Goal: Information Seeking & Learning: Learn about a topic

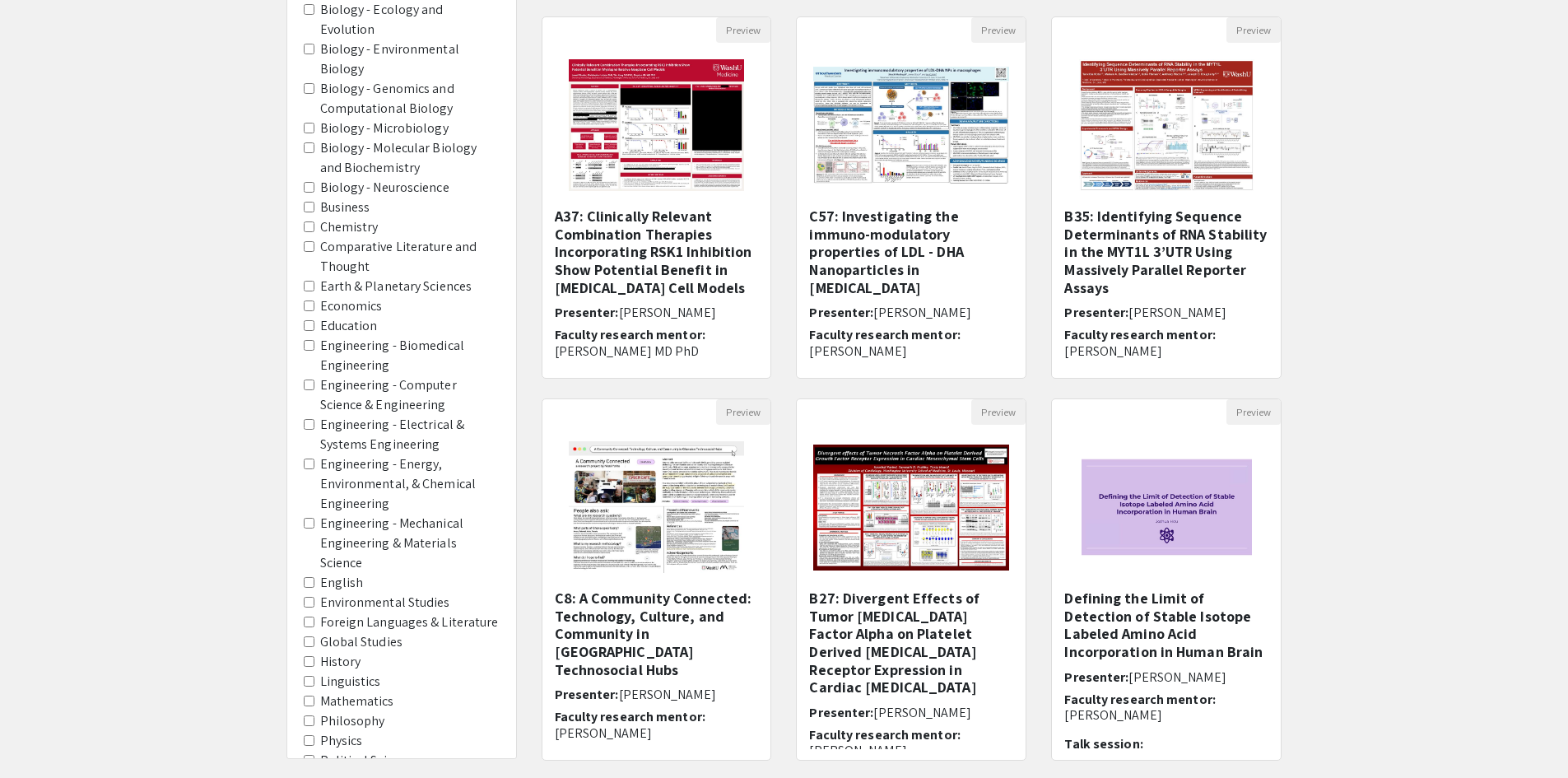
scroll to position [1125, 0]
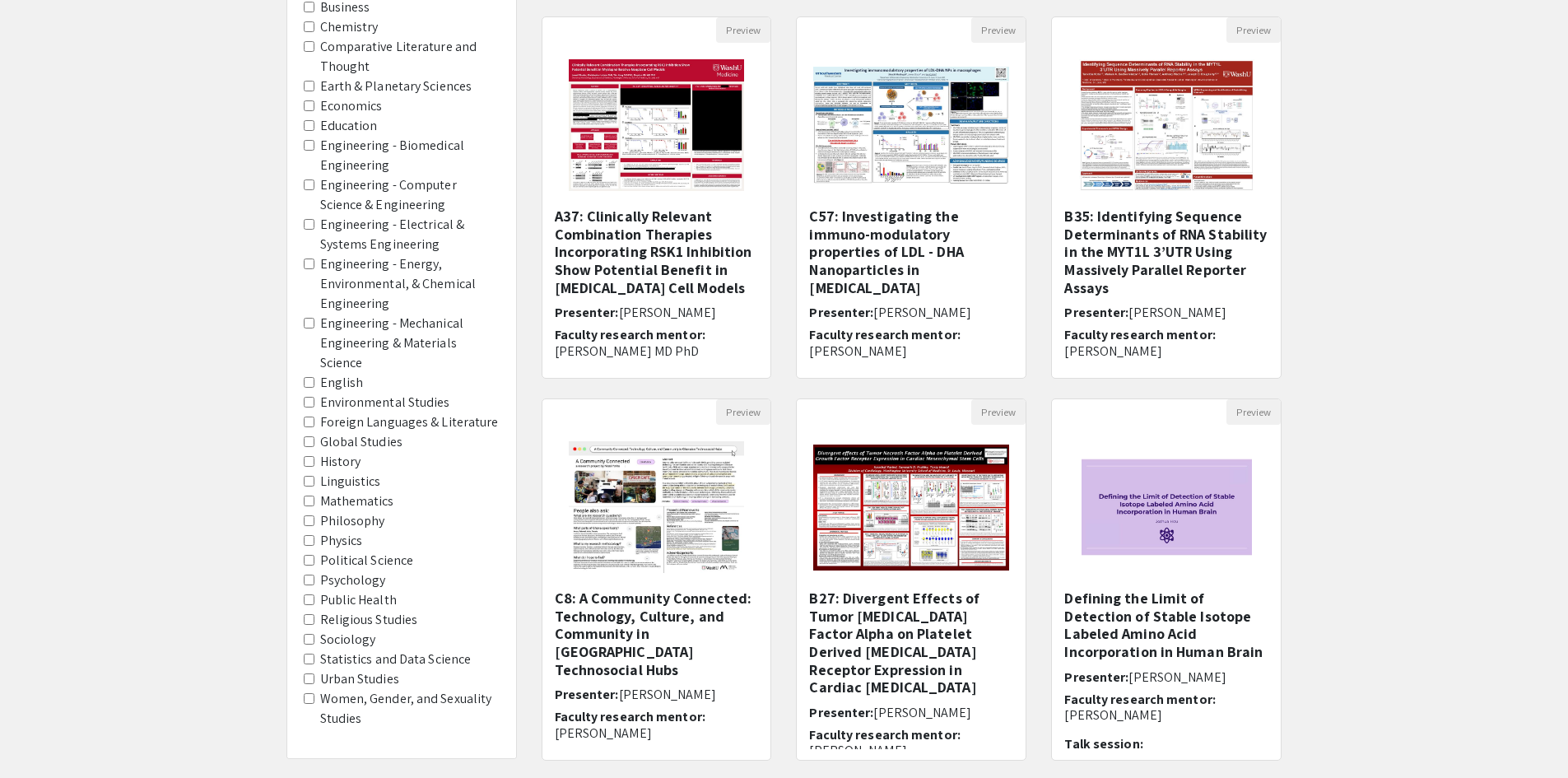
click at [337, 578] on label "Psychology" at bounding box center [353, 580] width 66 height 20
click at [315, 578] on area-Psychology "Psychology" at bounding box center [309, 579] width 11 height 11
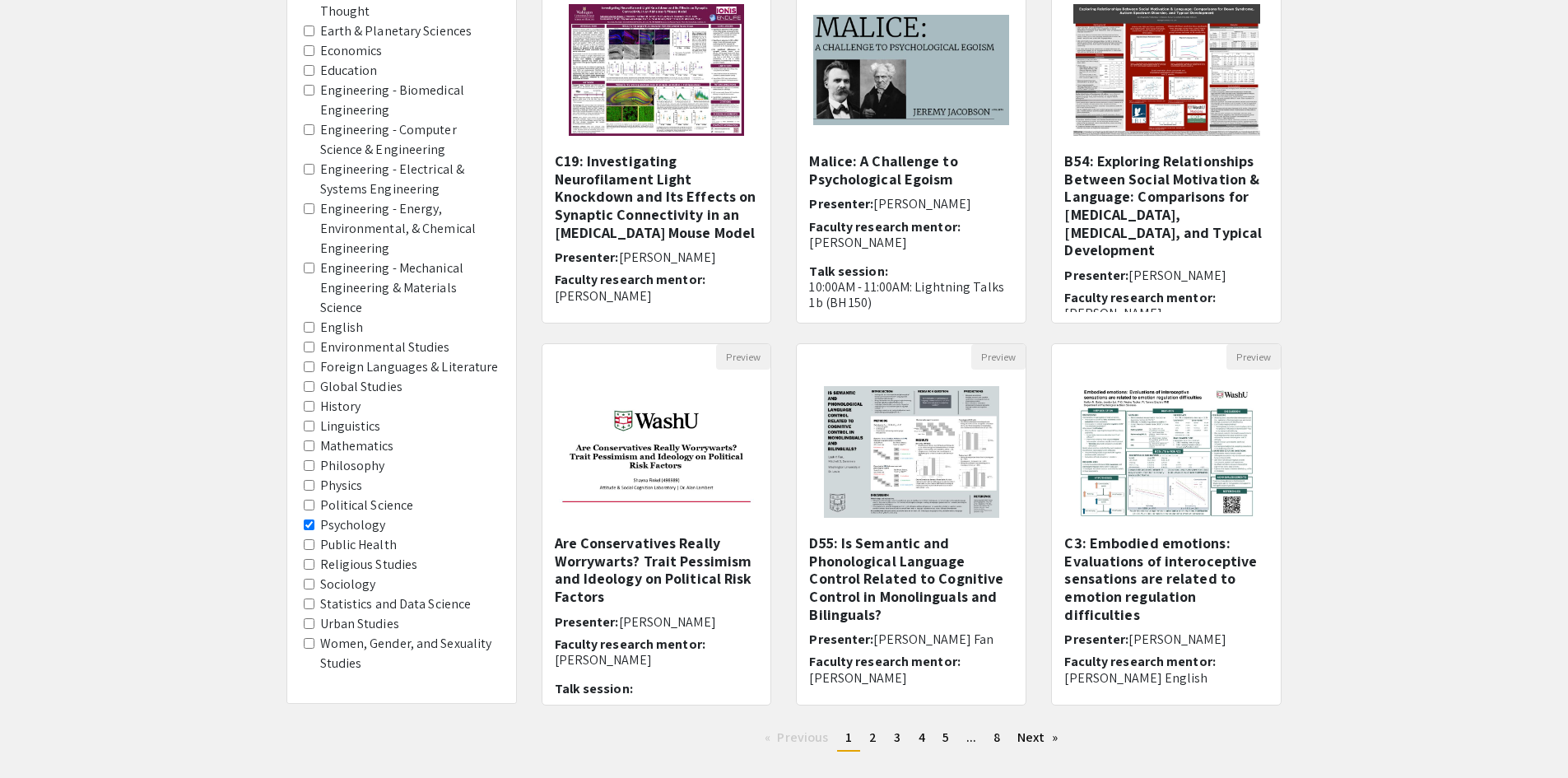
scroll to position [247, 0]
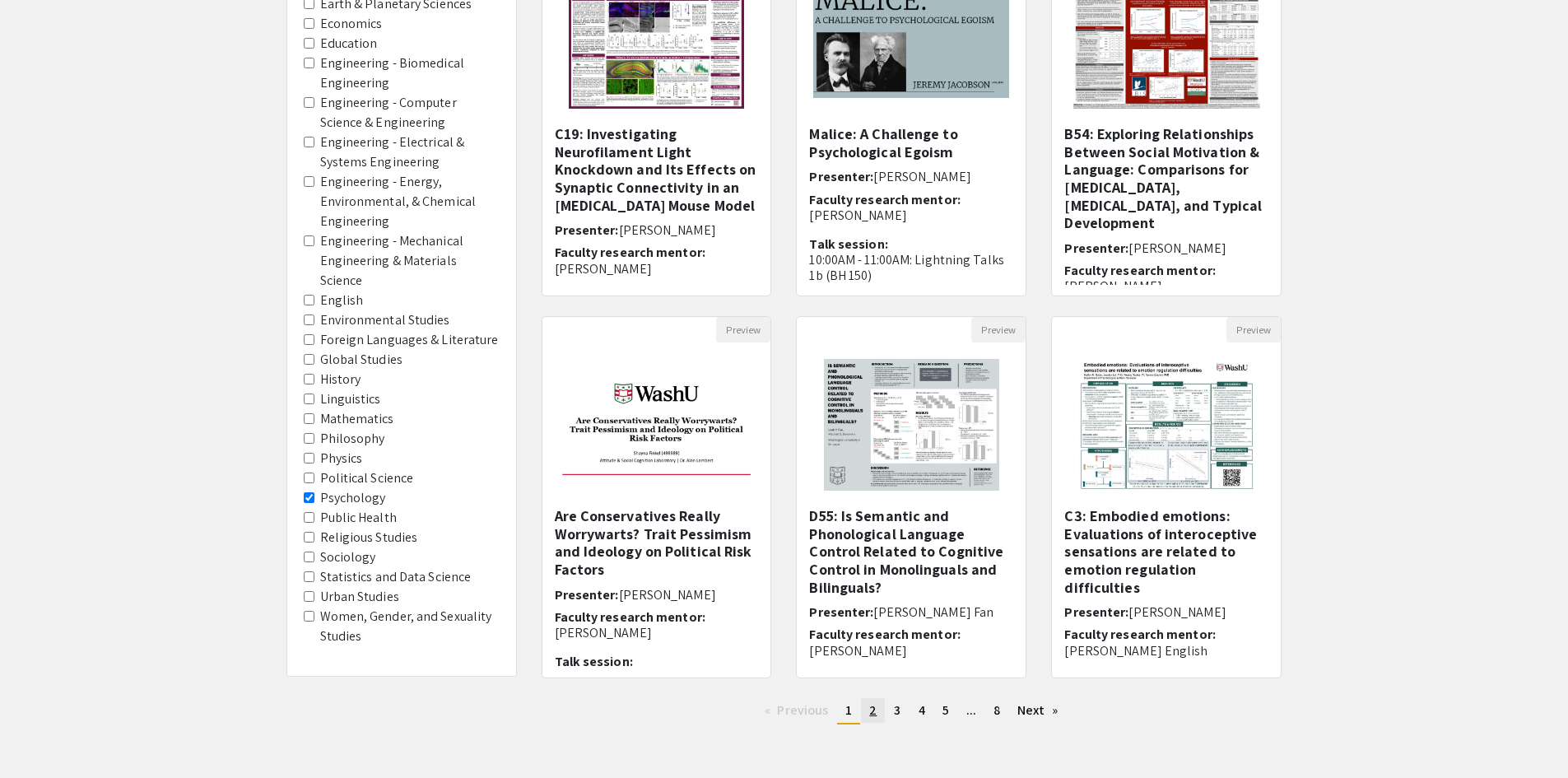
click at [874, 716] on span "2" at bounding box center [873, 709] width 7 height 17
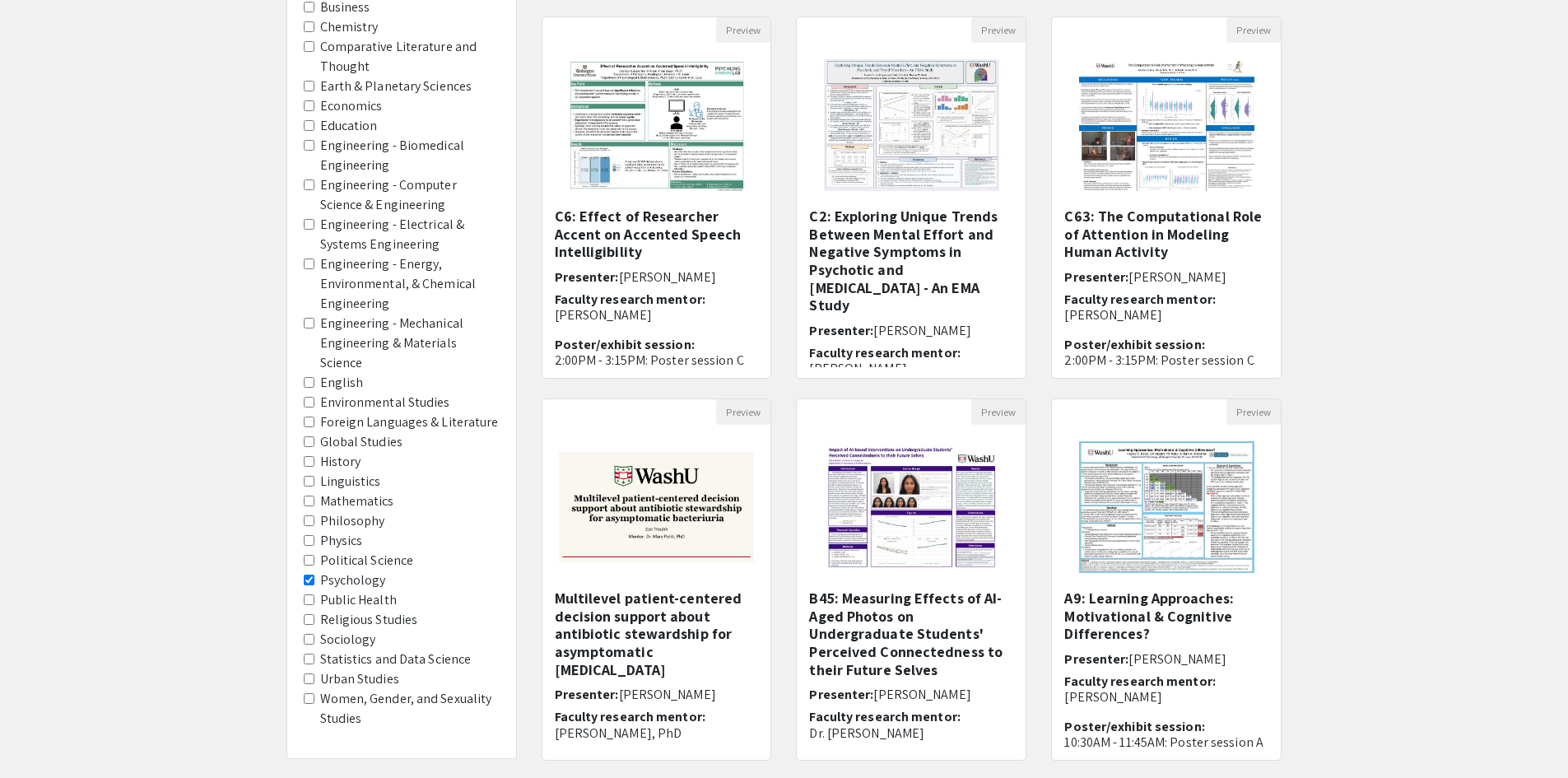
scroll to position [247, 0]
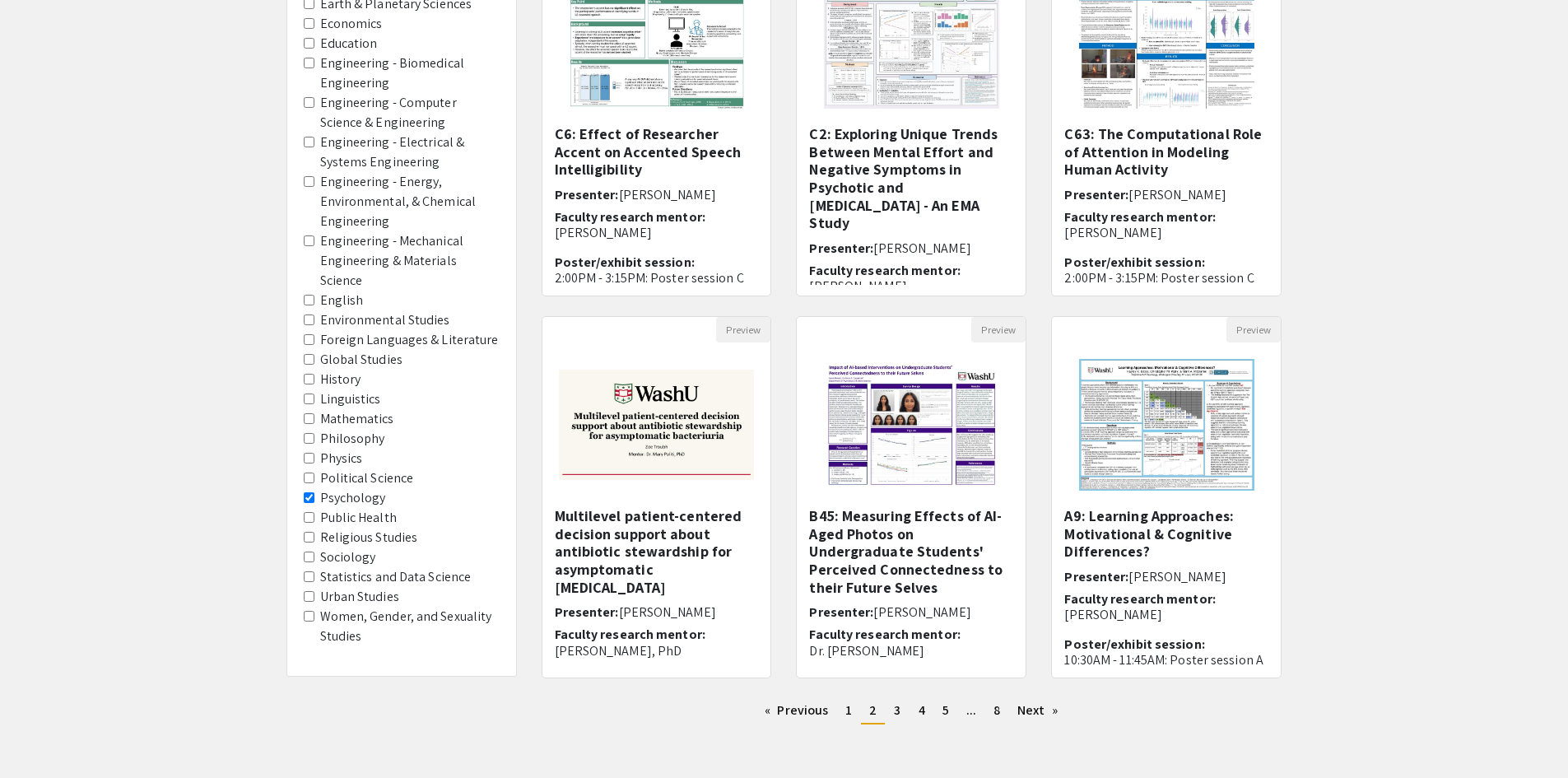
click at [343, 34] on label "Education" at bounding box center [349, 44] width 58 height 20
click at [315, 37] on area-Education "Education" at bounding box center [309, 43] width 11 height 11
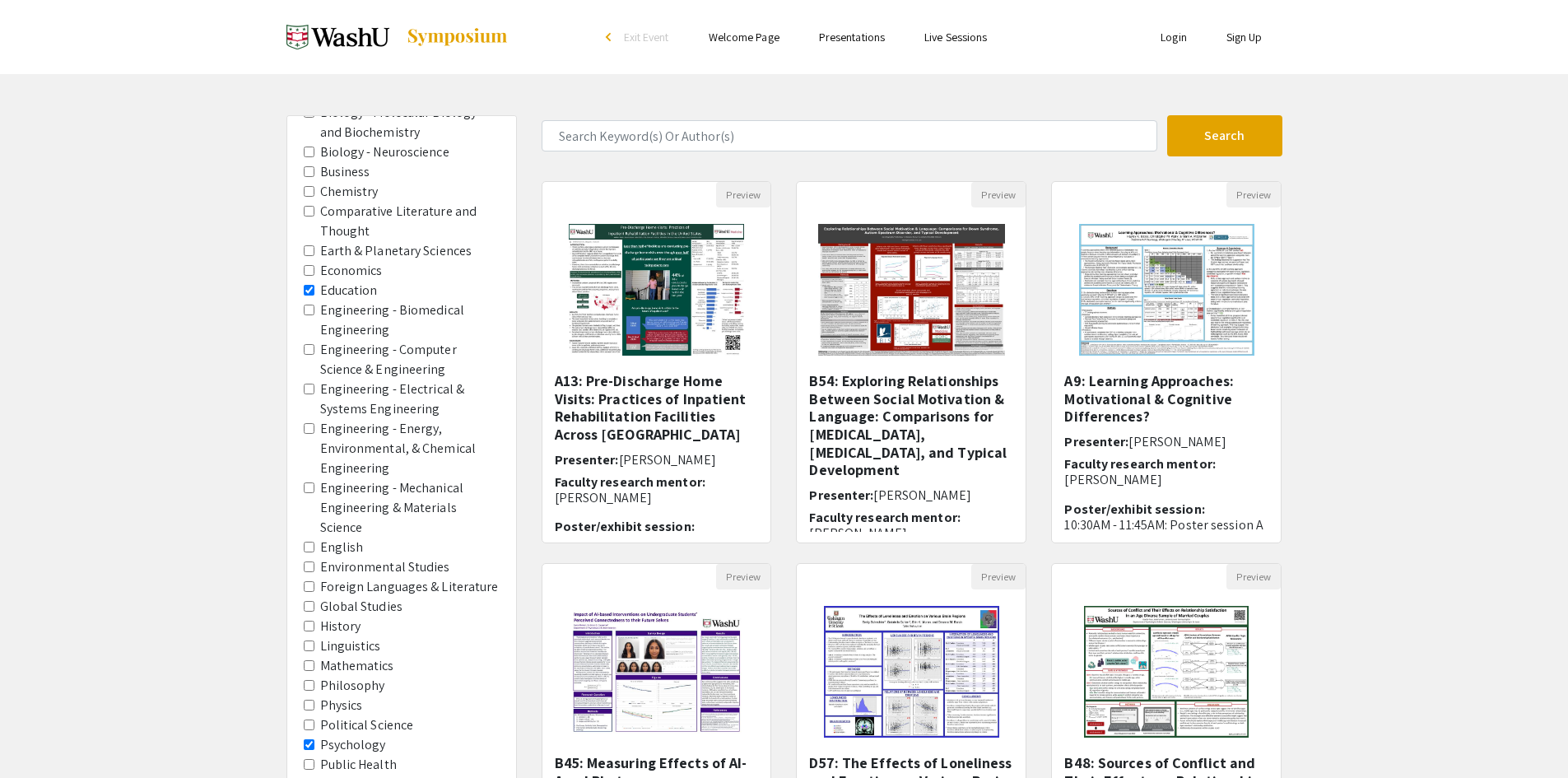
click at [359, 748] on label "Psychology" at bounding box center [353, 745] width 66 height 20
click at [315, 748] on area-Psychology "Psychology" at bounding box center [309, 744] width 11 height 11
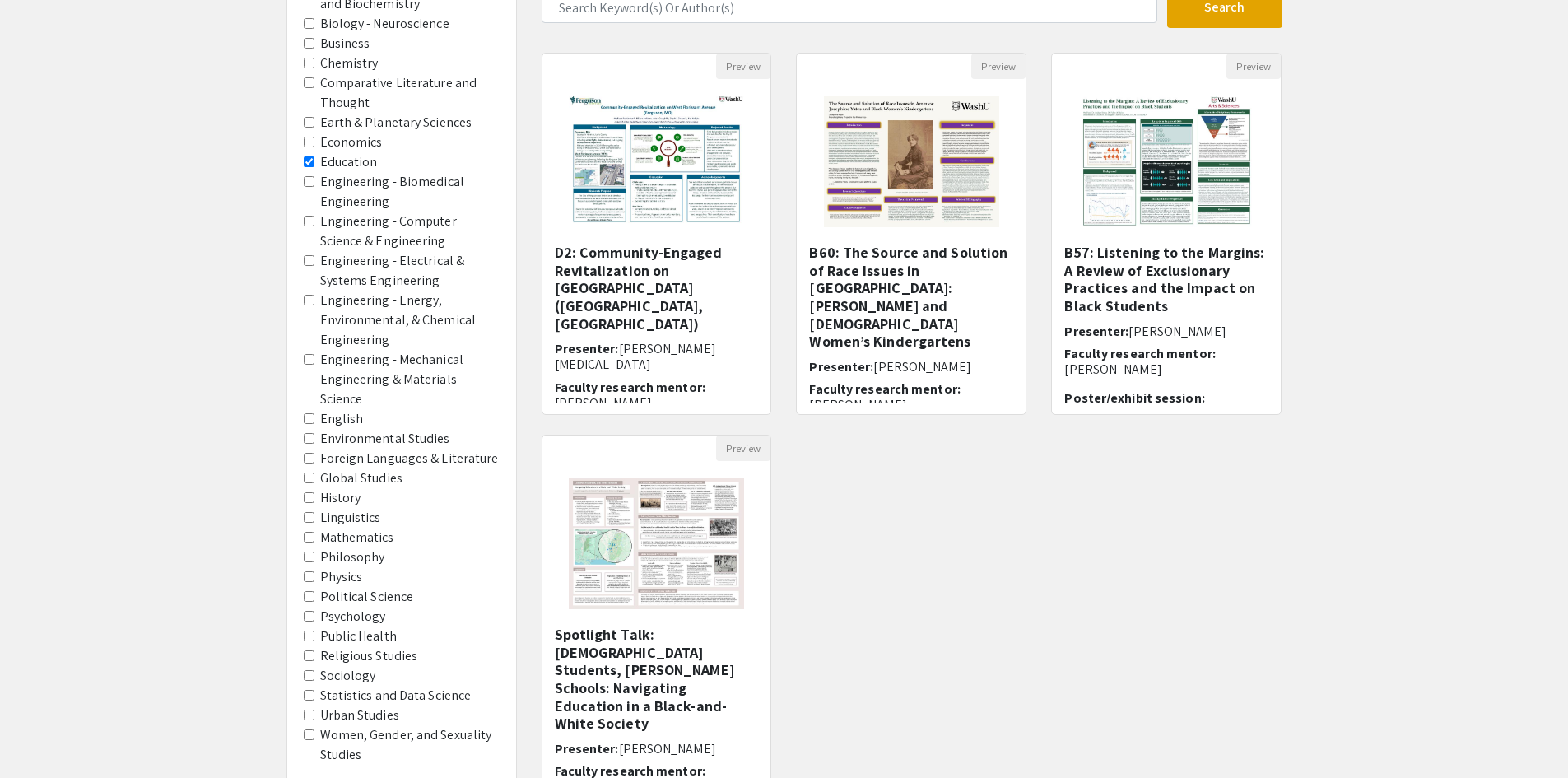
scroll to position [165, 0]
